Goal: Check status: Check status

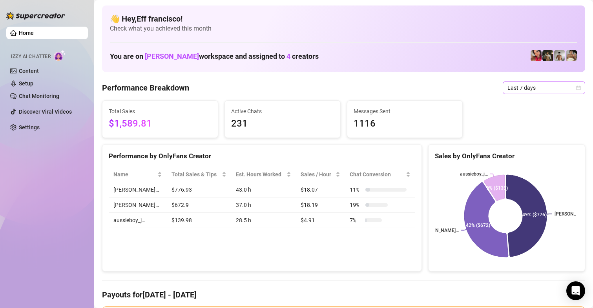
click at [518, 89] on span "Last 7 days" at bounding box center [543, 88] width 73 height 12
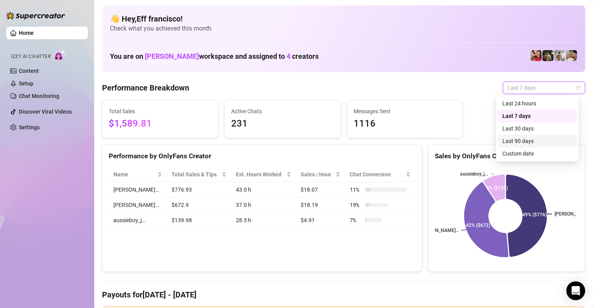
click at [523, 150] on div "Custom date" at bounding box center [537, 154] width 70 height 9
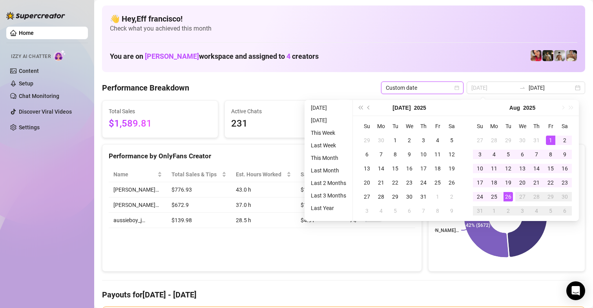
type input "[DATE]"
drag, startPoint x: 549, startPoint y: 138, endPoint x: 546, endPoint y: 168, distance: 30.0
click at [549, 138] on div "1" at bounding box center [550, 140] width 9 height 9
type input "[DATE]"
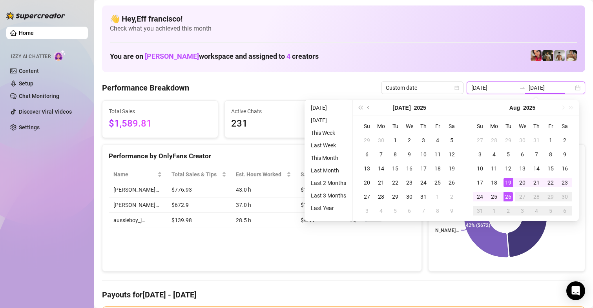
type input "[DATE]"
click at [510, 198] on div "26" at bounding box center [508, 196] width 9 height 9
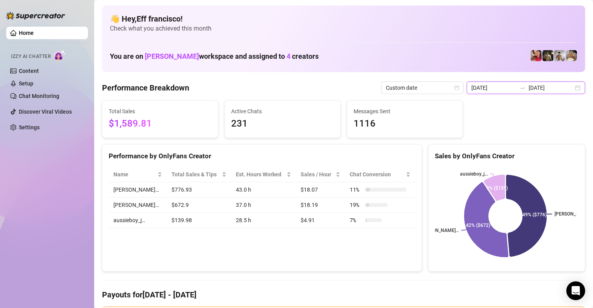
click at [491, 85] on input "[DATE]" at bounding box center [493, 88] width 45 height 9
type input "[DATE]"
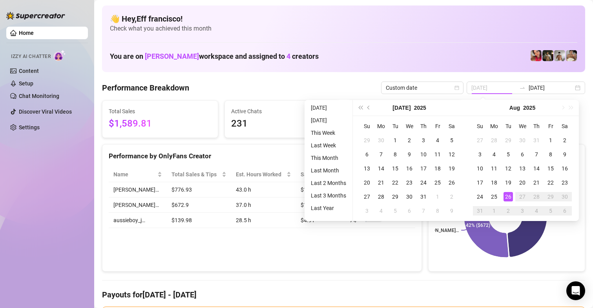
click at [507, 196] on div "26" at bounding box center [508, 196] width 9 height 9
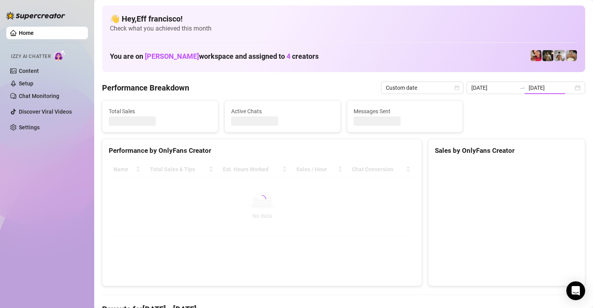
type input "[DATE]"
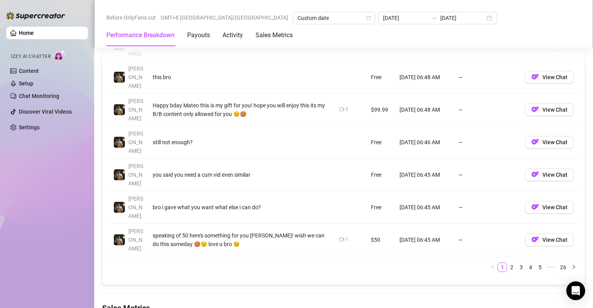
scroll to position [903, 0]
